Goal: Check status: Check status

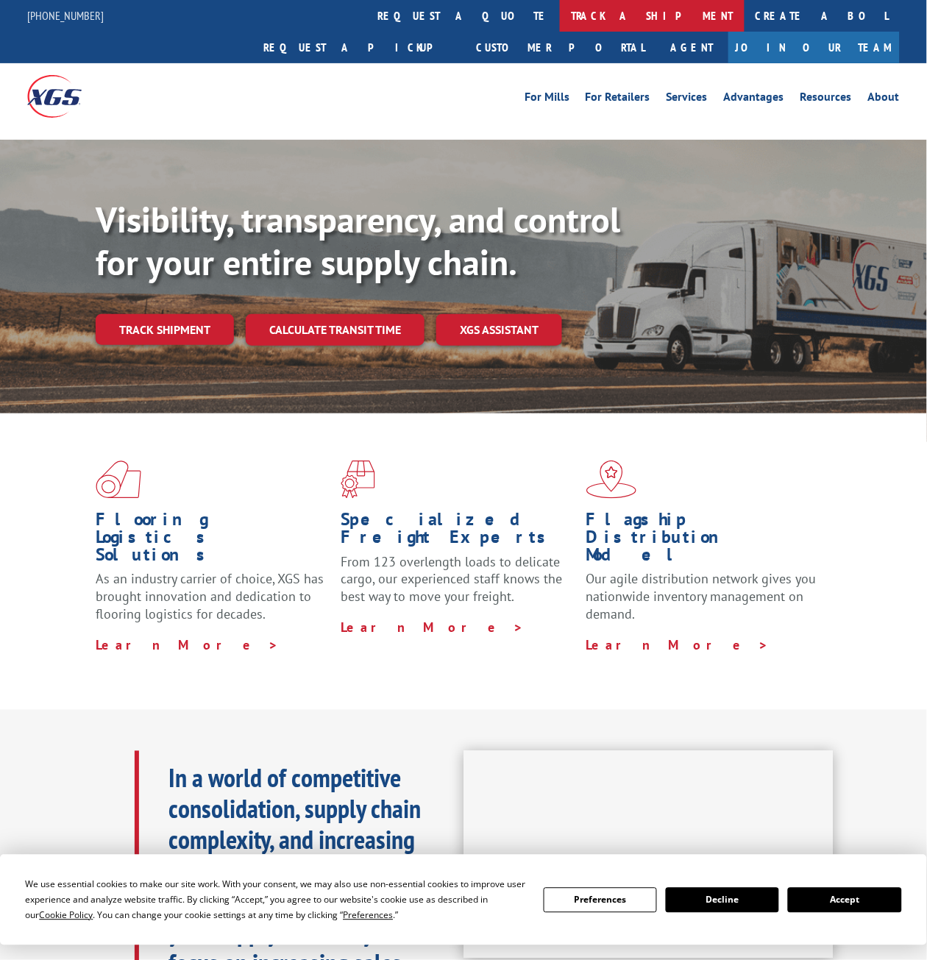
click at [560, 28] on link "track a shipment" at bounding box center [652, 16] width 185 height 32
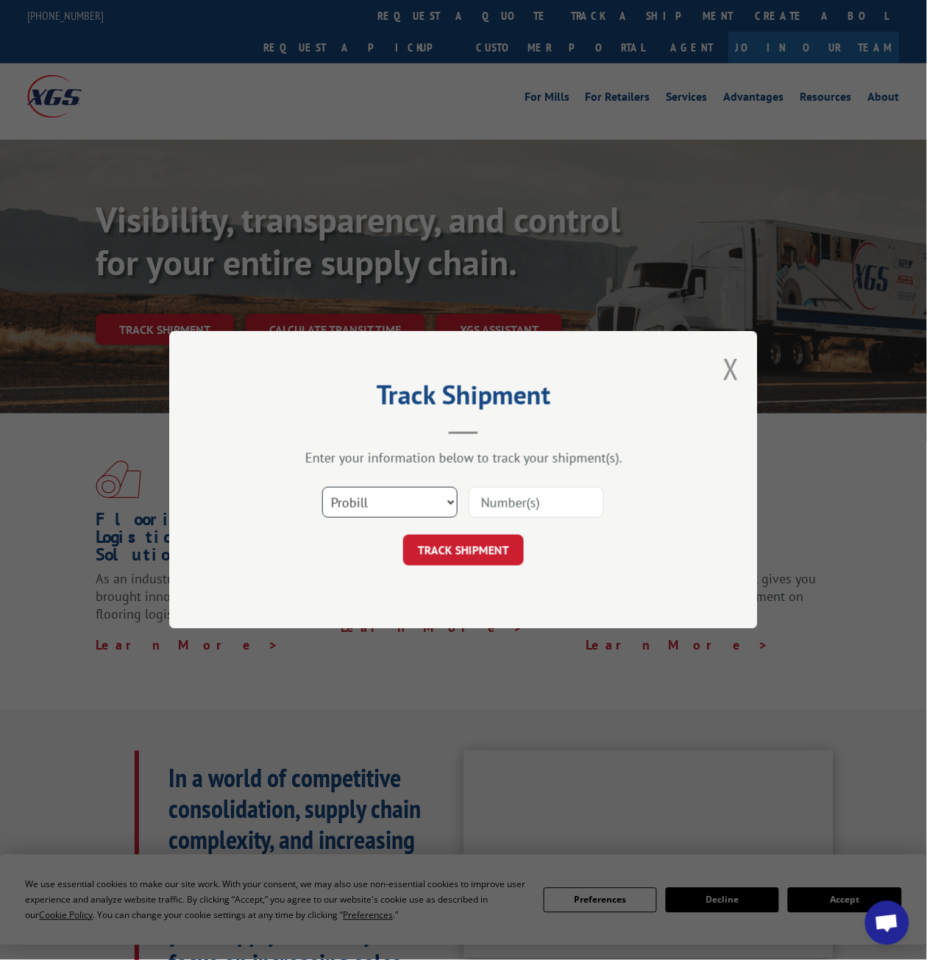
click at [420, 490] on select "Select category... Probill BOL PO" at bounding box center [389, 502] width 135 height 31
select select "bol"
click at [322, 487] on select "Select category... Probill BOL PO" at bounding box center [389, 502] width 135 height 31
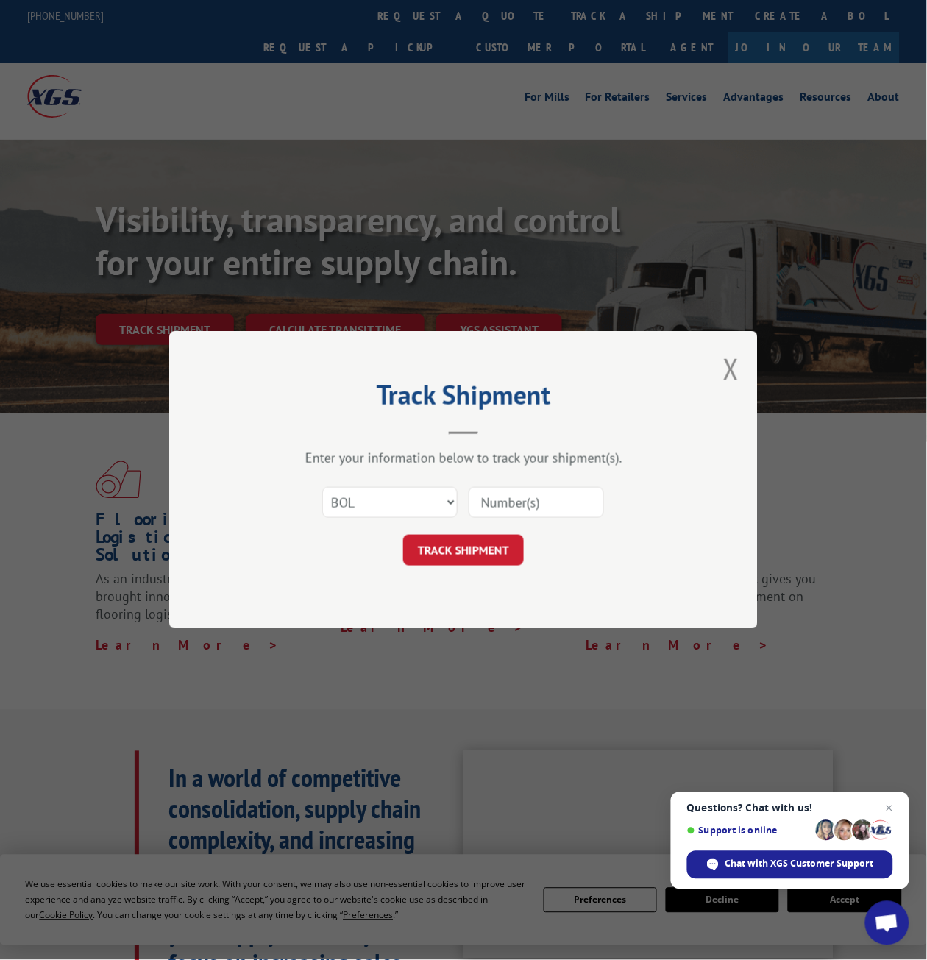
click at [541, 513] on input at bounding box center [535, 502] width 135 height 31
paste input "5151767"
type input "5151767"
click at [477, 552] on button "TRACK SHIPMENT" at bounding box center [463, 550] width 121 height 31
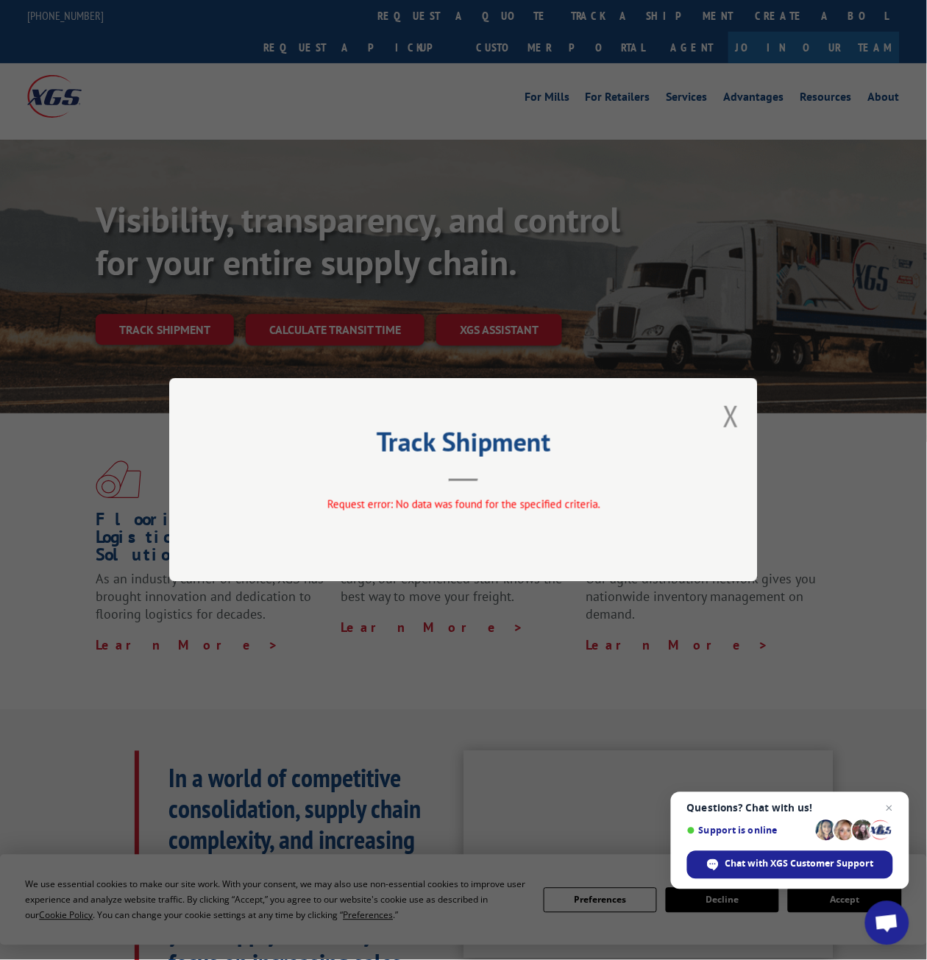
click at [399, 357] on div "Track Shipment Request error: No data was found for the specified criteria." at bounding box center [463, 480] width 927 height 960
